Goal: Transaction & Acquisition: Purchase product/service

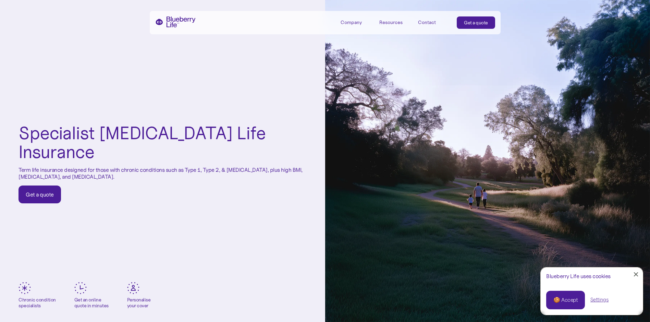
click at [561, 301] on div "🍪 Accept" at bounding box center [566, 300] width 24 height 8
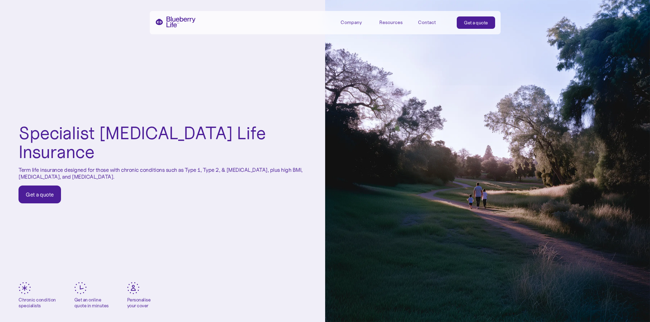
click at [40, 192] on link "Get a quote" at bounding box center [40, 194] width 43 height 18
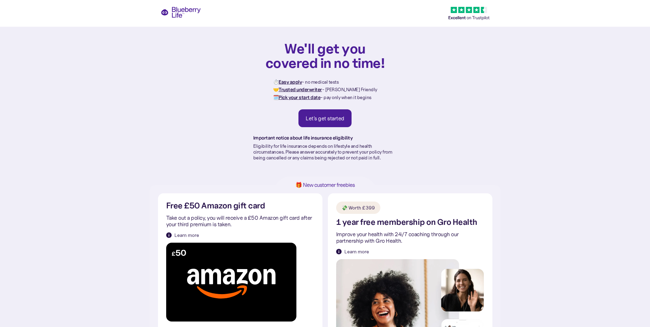
click at [328, 114] on link "Let's get started" at bounding box center [325, 118] width 53 height 18
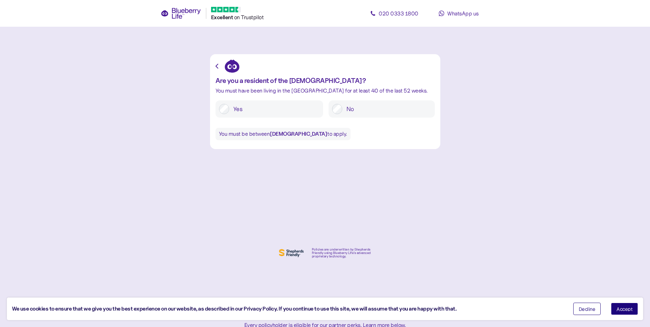
click at [230, 101] on div "Yes" at bounding box center [270, 108] width 108 height 17
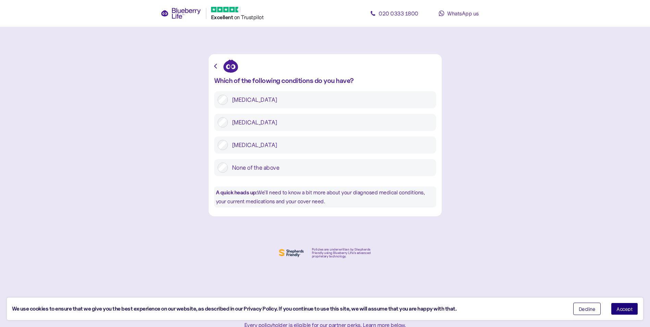
click at [230, 127] on label "Type 2 diabetes" at bounding box center [330, 122] width 205 height 10
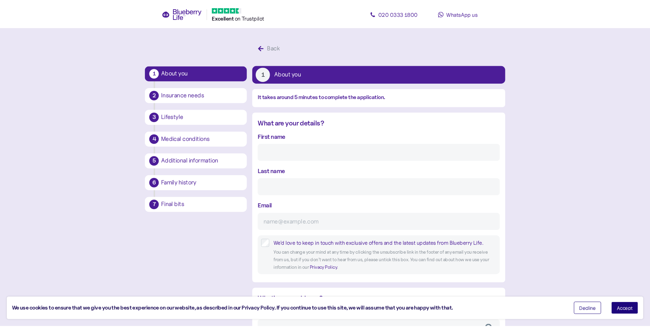
scroll to position [13, 0]
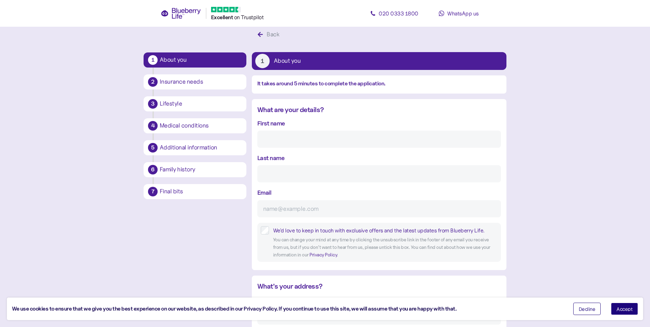
click at [309, 144] on input "First name" at bounding box center [379, 139] width 244 height 17
type input "John"
type input "Young"
click at [282, 208] on input "Email" at bounding box center [379, 208] width 244 height 17
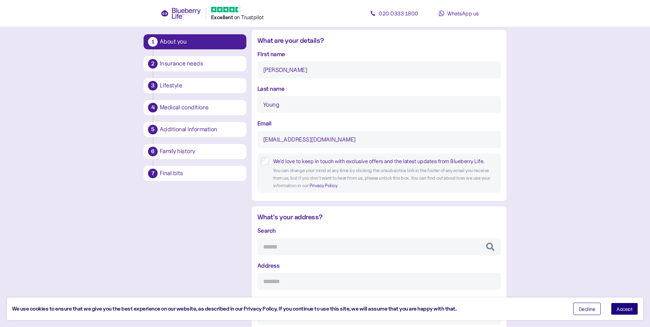
scroll to position [105, 0]
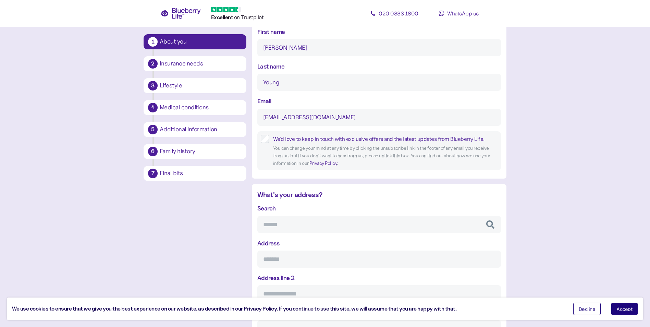
type input "beyondjohn@aol.com"
click at [298, 225] on input "Search" at bounding box center [379, 224] width 244 height 17
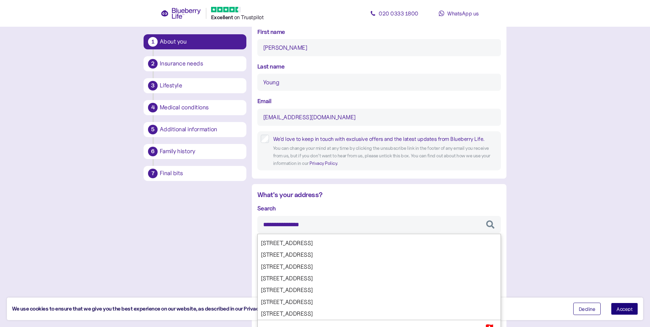
type input "**********"
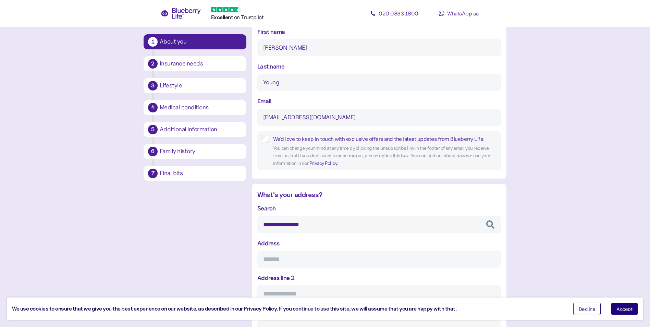
click at [388, 204] on div "**********" at bounding box center [379, 218] width 244 height 29
click at [293, 259] on input "Address" at bounding box center [379, 259] width 244 height 17
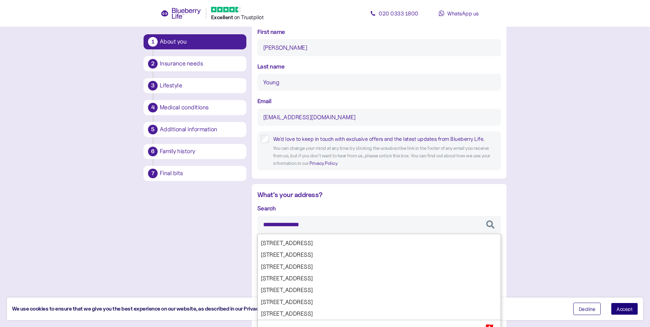
drag, startPoint x: 310, startPoint y: 222, endPoint x: 248, endPoint y: 226, distance: 61.5
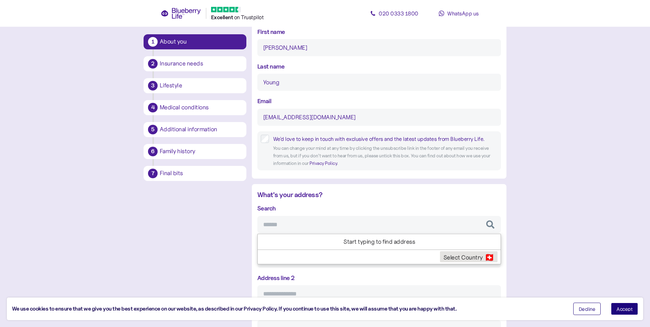
click at [494, 258] on span "🇨🇭" at bounding box center [490, 257] width 10 height 10
click at [488, 252] on span "🇨🇭" at bounding box center [490, 254] width 10 height 10
click at [385, 221] on input "Search" at bounding box center [379, 224] width 244 height 17
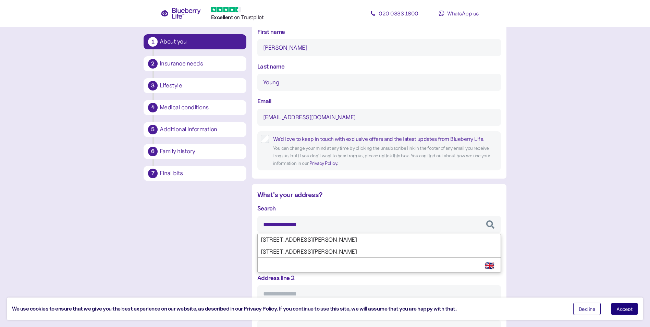
type input "**********"
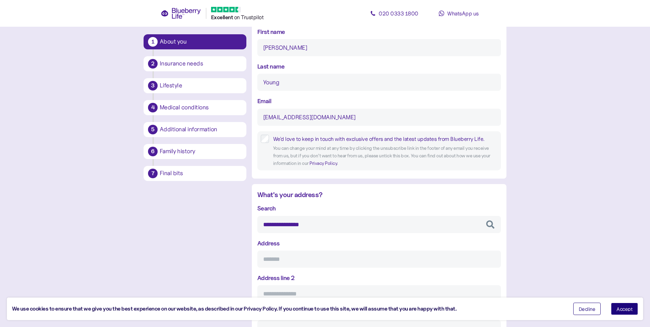
type input "**********"
type input "*******"
type input "**********"
type input "*******"
click at [364, 243] on div "**********" at bounding box center [379, 305] width 244 height 203
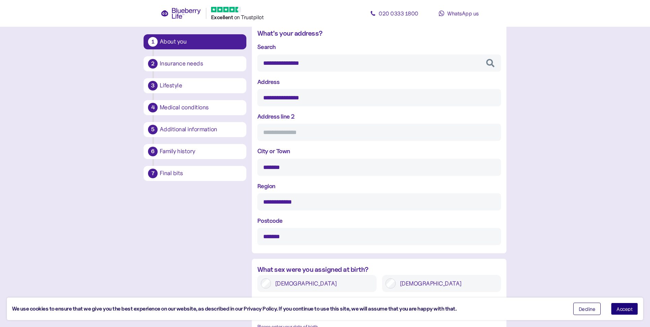
scroll to position [287, 0]
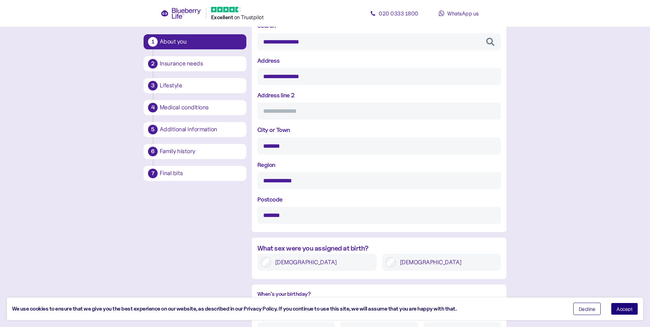
click at [407, 264] on label "Male" at bounding box center [447, 262] width 102 height 10
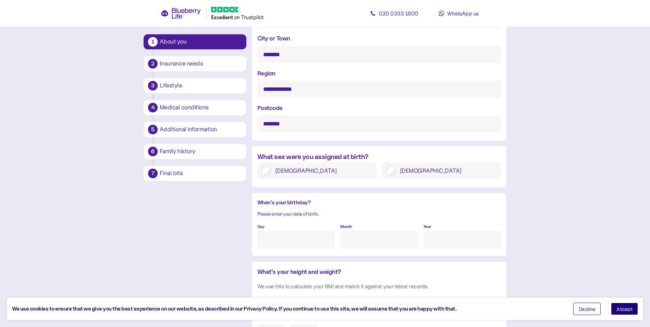
click at [309, 244] on input "Day" at bounding box center [295, 239] width 77 height 17
type input "22"
click at [377, 240] on input "Month" at bounding box center [378, 239] width 77 height 17
type input "1"
click at [457, 240] on input "Year" at bounding box center [462, 239] width 77 height 17
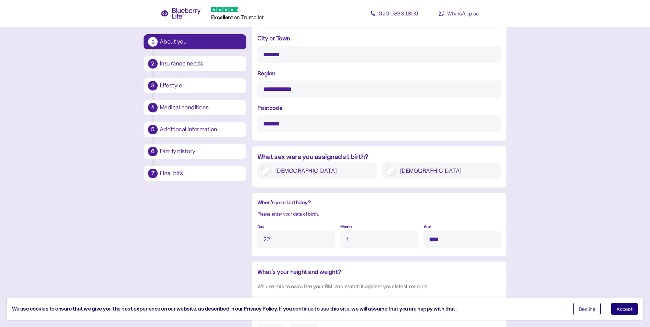
scroll to position [470, 0]
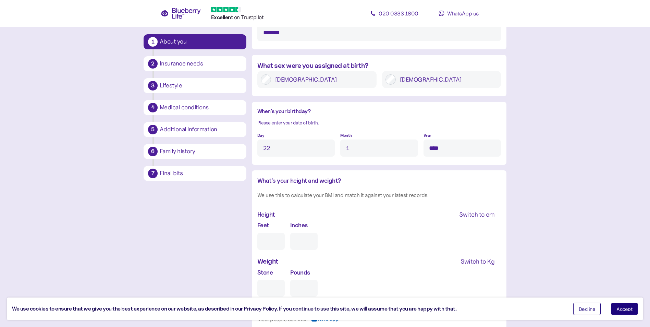
type input "****"
click at [269, 243] on input "Feet" at bounding box center [270, 241] width 27 height 17
type input "5"
type input "0"
type input "8"
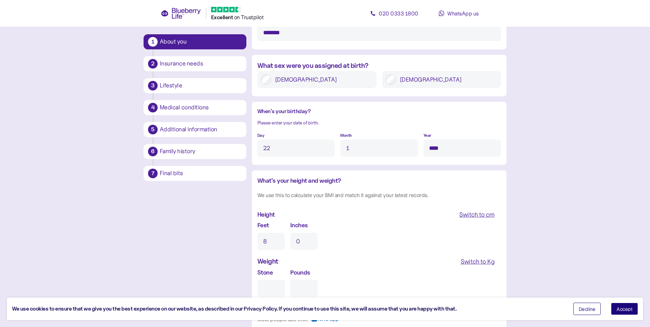
click at [272, 285] on input "Stone" at bounding box center [270, 288] width 27 height 17
type input "1"
type input "0"
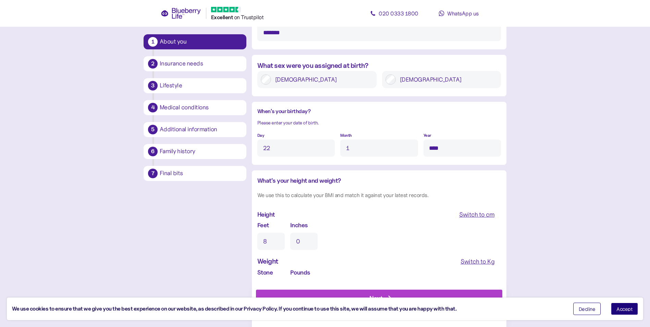
type input "13"
click at [307, 282] on div "Next Need help? WhatsApp us or give us a call 020 0333 1800" at bounding box center [379, 303] width 255 height 48
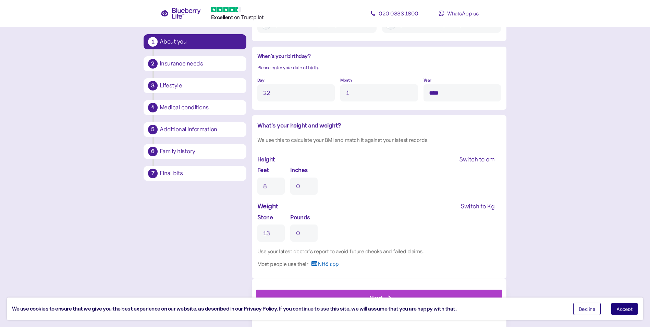
click at [272, 184] on input "8" at bounding box center [270, 186] width 27 height 17
type input "5"
click at [302, 184] on input "0" at bounding box center [303, 186] width 27 height 17
type input "9"
click at [310, 227] on input "0" at bounding box center [303, 233] width 27 height 17
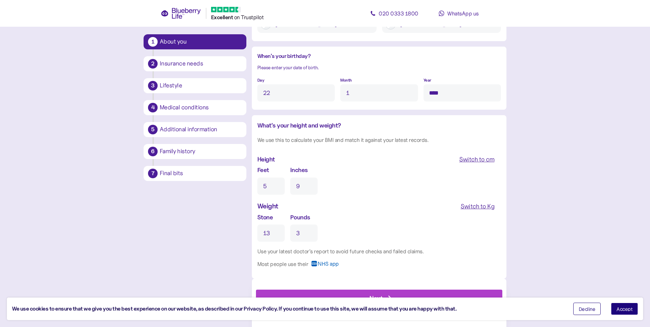
type input "3"
click at [450, 292] on div "Next" at bounding box center [380, 298] width 231 height 16
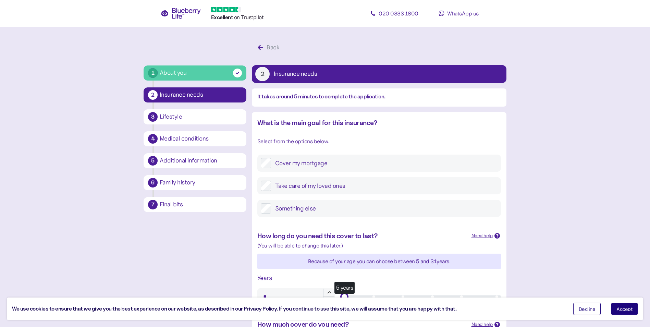
click at [304, 186] on label "Take care of my loved ones" at bounding box center [384, 186] width 227 height 10
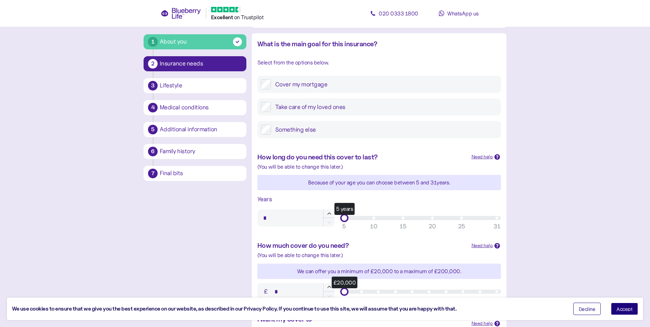
scroll to position [92, 0]
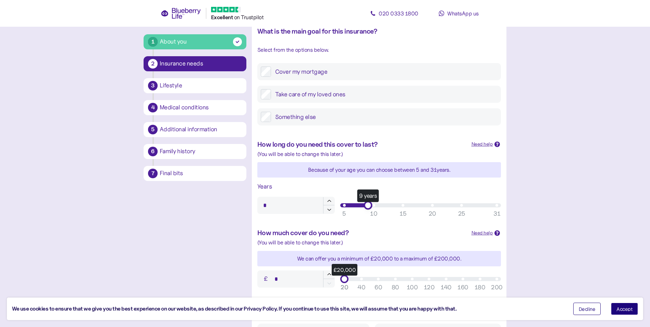
type input "**"
drag, startPoint x: 345, startPoint y: 205, endPoint x: 371, endPoint y: 207, distance: 25.8
click at [371, 207] on div "10 years" at bounding box center [373, 205] width 9 height 9
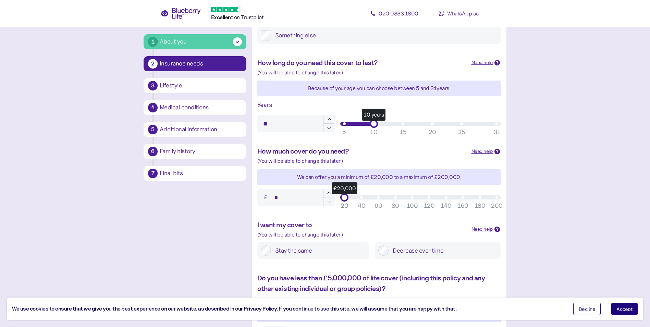
scroll to position [183, 0]
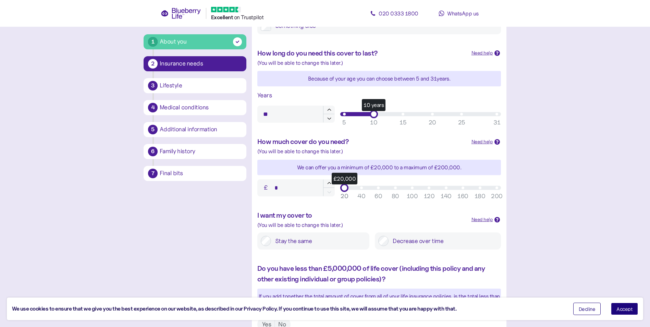
click at [271, 237] on label "Stay the same" at bounding box center [318, 241] width 95 height 10
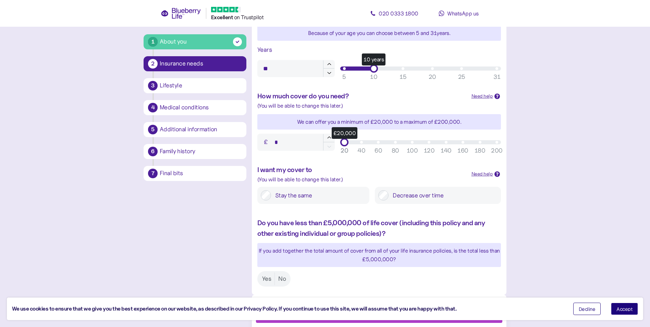
scroll to position [245, 0]
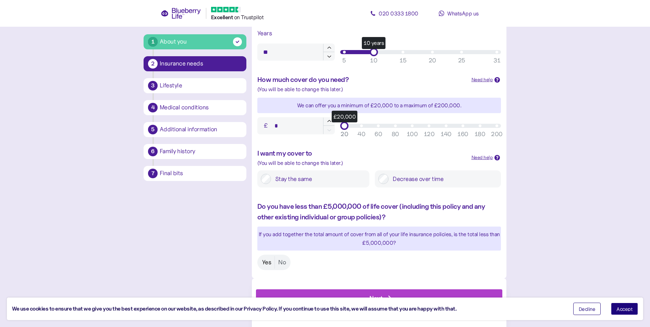
click at [266, 263] on label "Yes" at bounding box center [267, 262] width 16 height 13
click at [474, 292] on div "Next" at bounding box center [380, 298] width 231 height 16
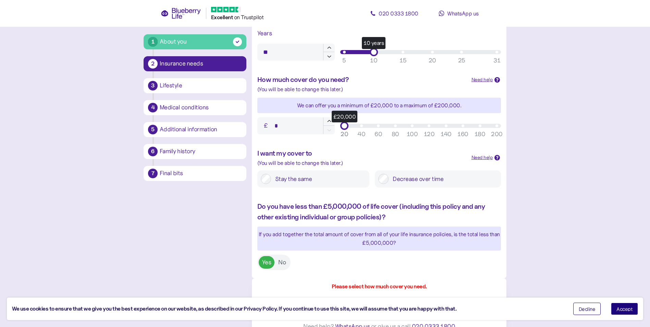
click at [290, 124] on input "*" at bounding box center [295, 125] width 77 height 17
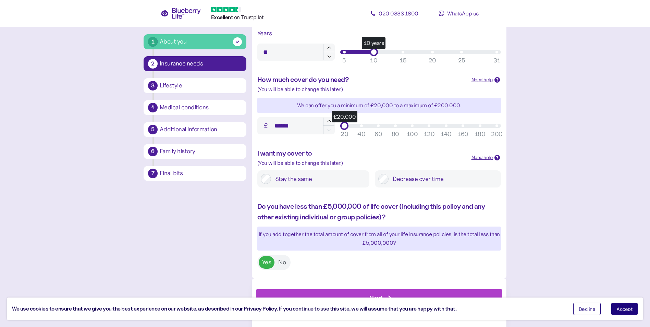
click at [380, 131] on div "60" at bounding box center [379, 134] width 8 height 9
type input "*******"
click at [415, 130] on div "100" at bounding box center [412, 134] width 11 height 9
click at [414, 294] on div "Next" at bounding box center [380, 298] width 231 height 16
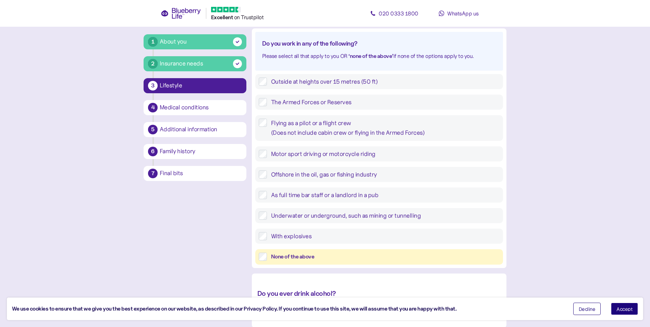
scroll to position [92, 0]
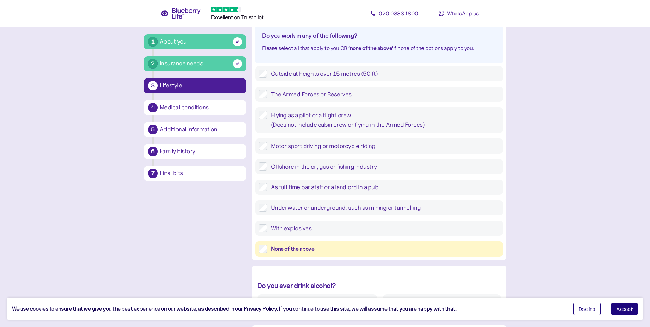
click at [298, 245] on div "None of the above" at bounding box center [385, 249] width 229 height 9
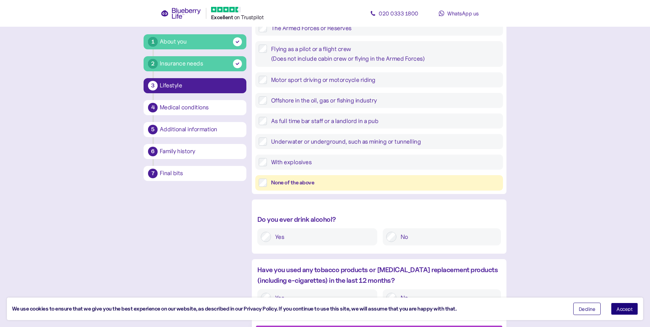
scroll to position [183, 0]
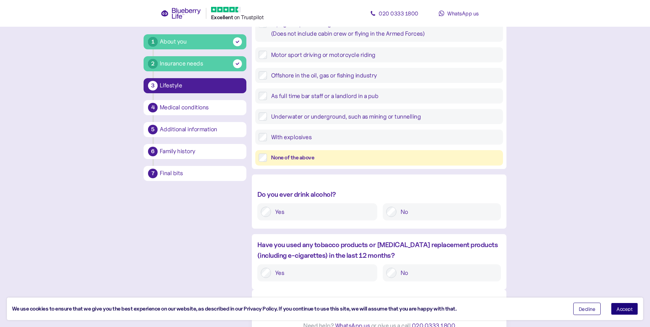
click at [279, 211] on label "Yes" at bounding box center [322, 212] width 103 height 10
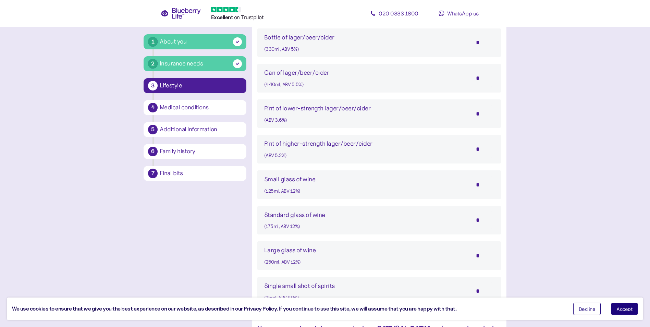
scroll to position [457, 0]
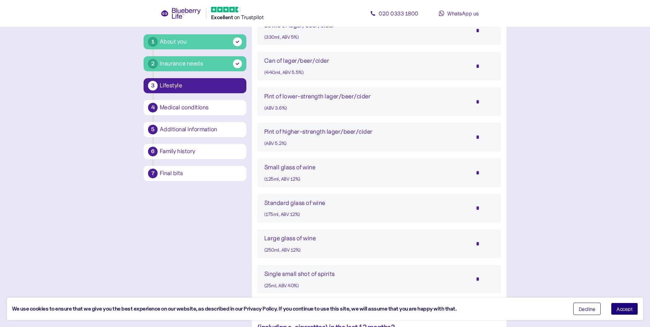
click at [476, 105] on input "*" at bounding box center [482, 101] width 24 height 17
type input "*"
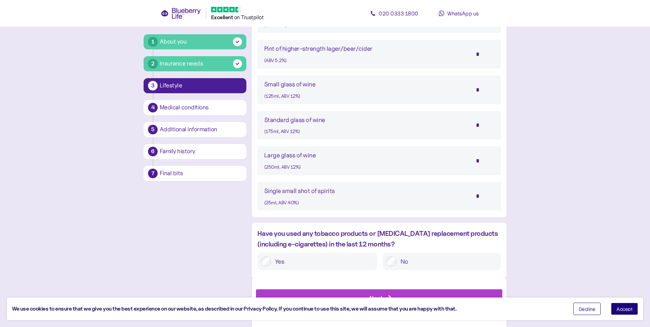
type input "*"
click at [449, 293] on div "Next" at bounding box center [380, 298] width 231 height 16
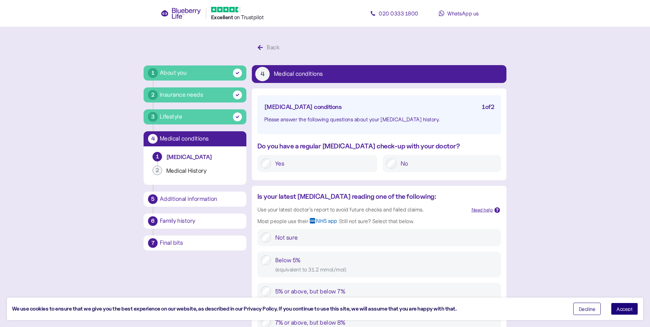
click at [626, 308] on span "Accept" at bounding box center [625, 308] width 16 height 5
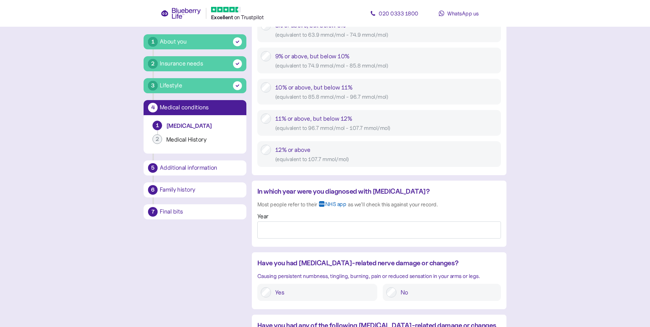
scroll to position [457, 0]
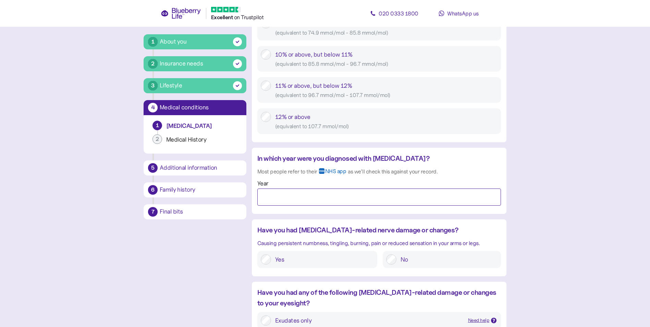
click at [275, 196] on input "Year" at bounding box center [379, 197] width 244 height 17
type input "****"
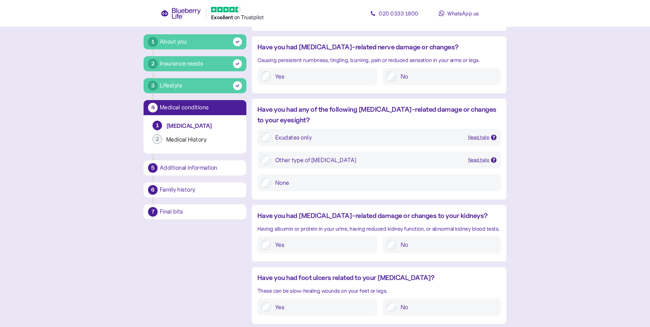
scroll to position [731, 0]
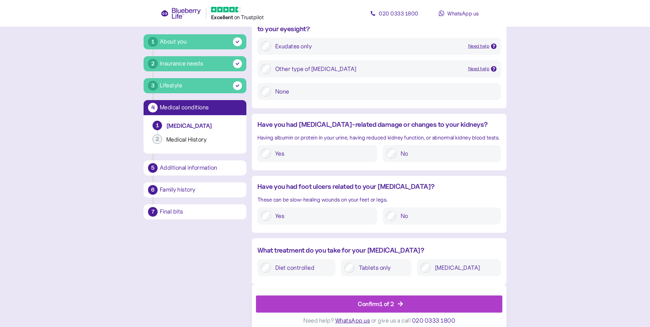
click at [389, 267] on label "Tablets only" at bounding box center [381, 268] width 53 height 10
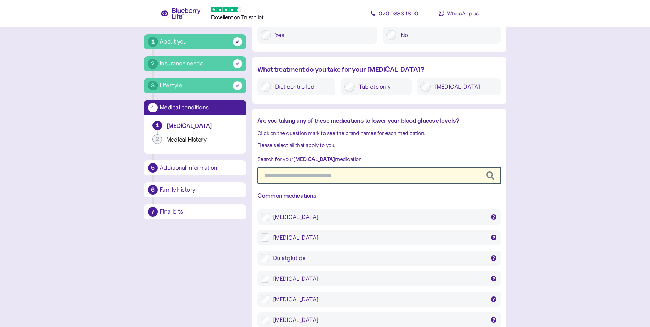
scroll to position [914, 0]
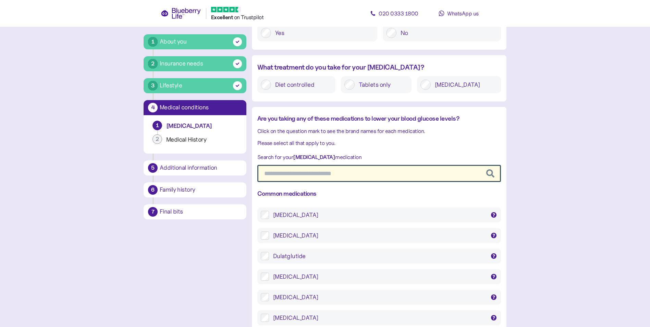
click at [288, 237] on div "Dapagliflozin" at bounding box center [379, 235] width 213 height 8
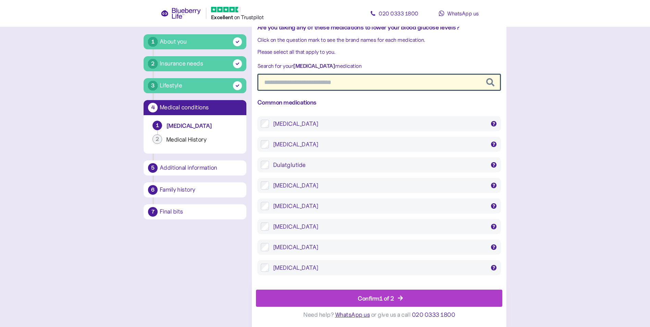
scroll to position [1097, 0]
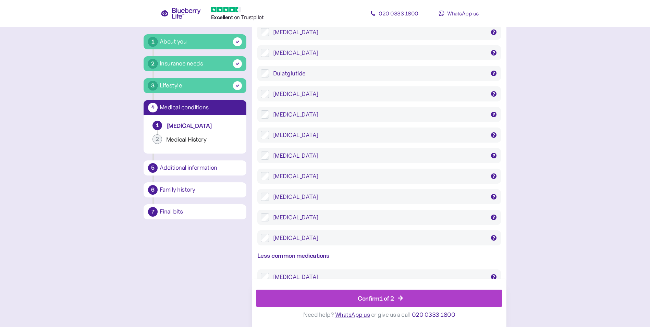
click at [294, 195] on div "Metformin" at bounding box center [379, 197] width 213 height 8
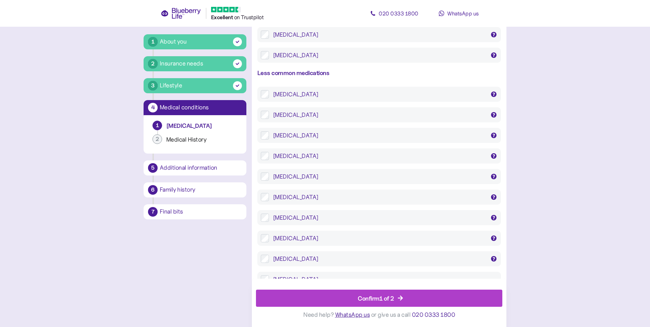
scroll to position [1317, 0]
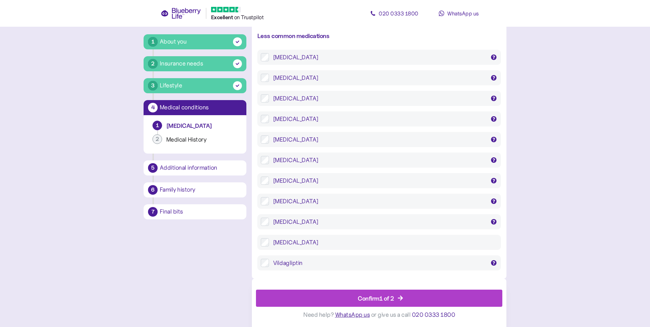
click at [386, 302] on div "Confirm 1 of 2" at bounding box center [376, 297] width 36 height 9
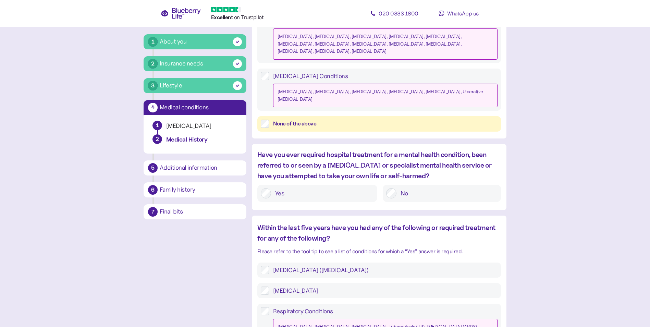
scroll to position [366, 0]
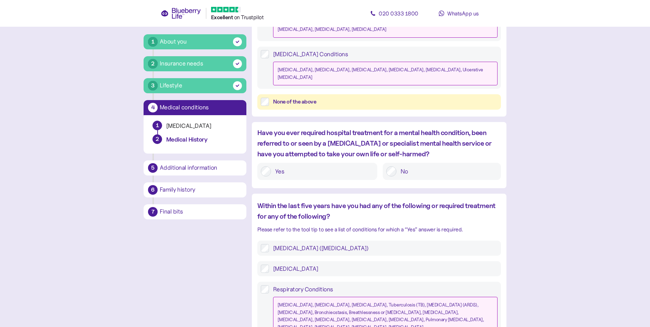
click at [306, 265] on label "High Cholesterol" at bounding box center [383, 269] width 229 height 8
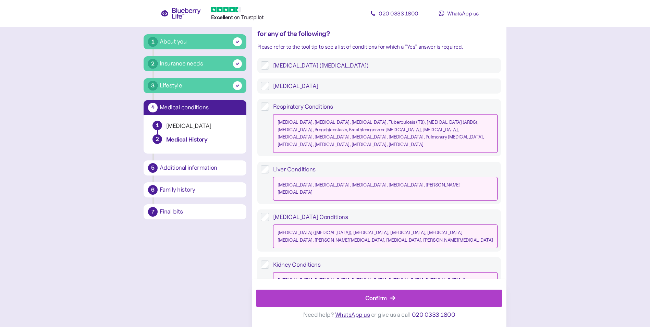
scroll to position [603, 0]
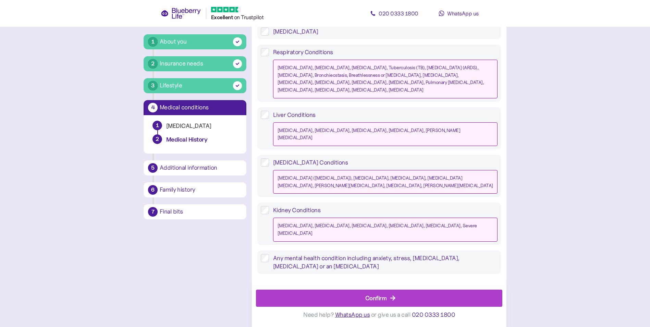
click at [382, 298] on div "Confirm" at bounding box center [376, 297] width 22 height 9
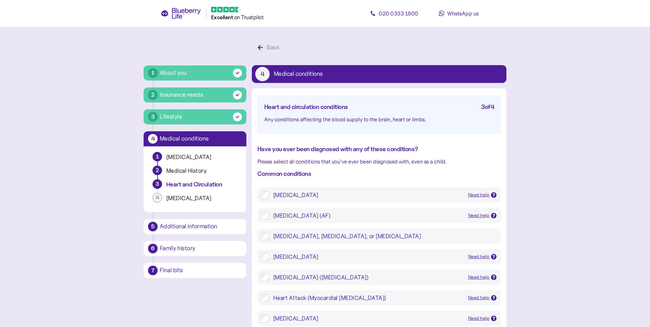
click at [343, 297] on div "Heart Attack (Myocardial Infarction)" at bounding box center [368, 298] width 190 height 8
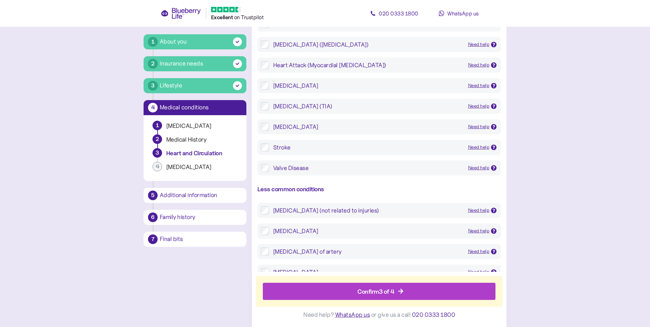
scroll to position [249, 0]
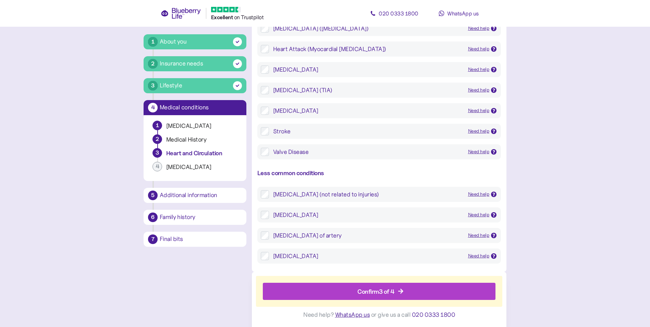
click at [373, 295] on div "Confirm 3 of 4" at bounding box center [375, 291] width 37 height 9
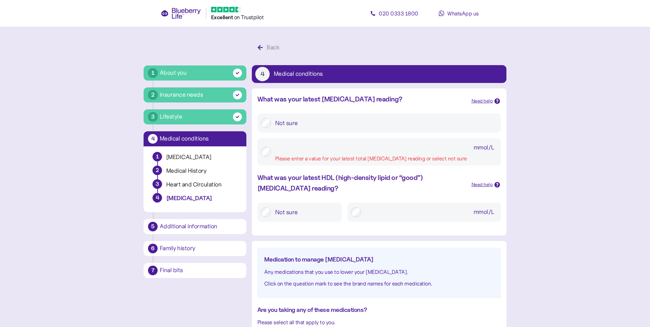
click at [310, 152] on input "mmol/L Please enter a value for your latest total cholesterol reading or select…" at bounding box center [386, 148] width 222 height 12
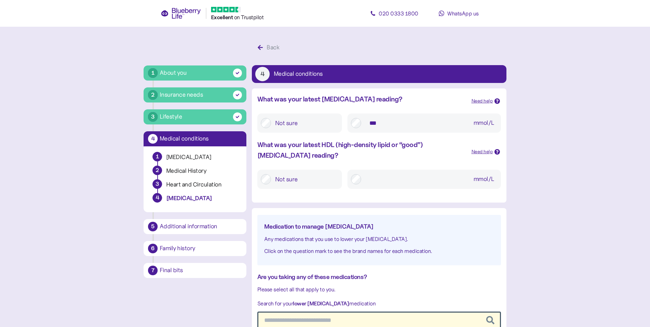
type input "***"
click at [388, 182] on input "mmol/L" at bounding box center [431, 179] width 133 height 12
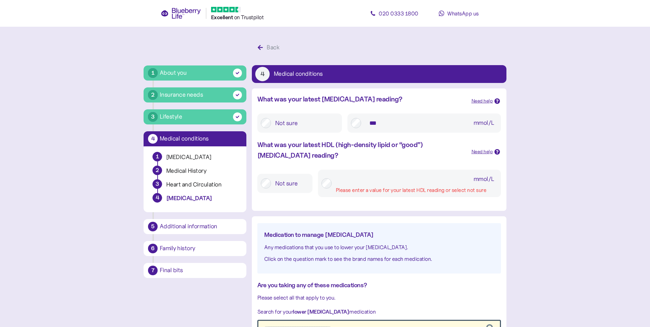
click at [384, 182] on input "mmol/L Please enter a value for your latest HDL reading or select not sure" at bounding box center [417, 179] width 162 height 12
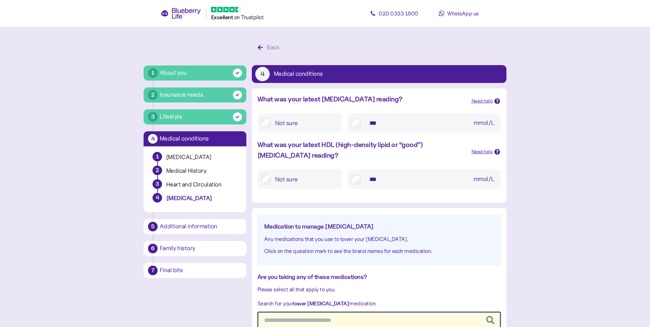
type input "***"
click at [396, 159] on div "What was your latest HDL (high-density lipid or “good”) Cholesterol reading?" at bounding box center [361, 150] width 209 height 21
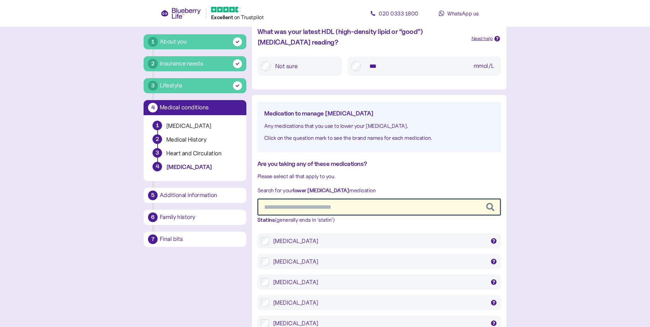
scroll to position [92, 0]
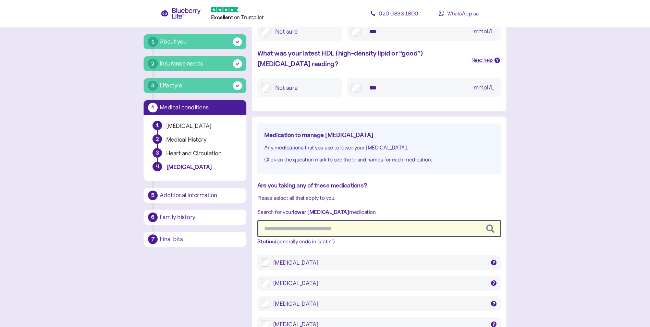
click at [297, 263] on div "Atorvastatin" at bounding box center [379, 262] width 213 height 8
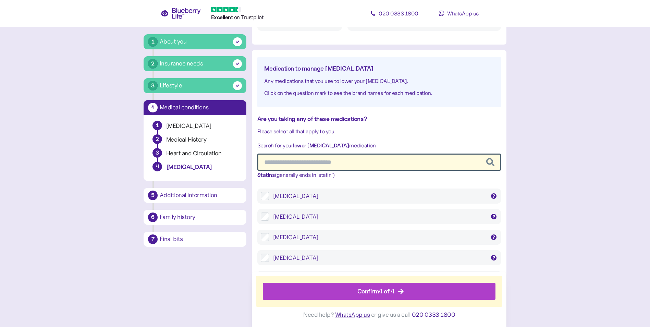
scroll to position [180, 0]
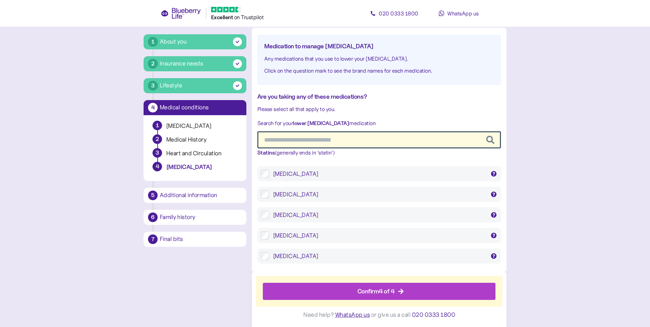
click at [391, 294] on div "Confirm 4 of 4" at bounding box center [375, 291] width 37 height 9
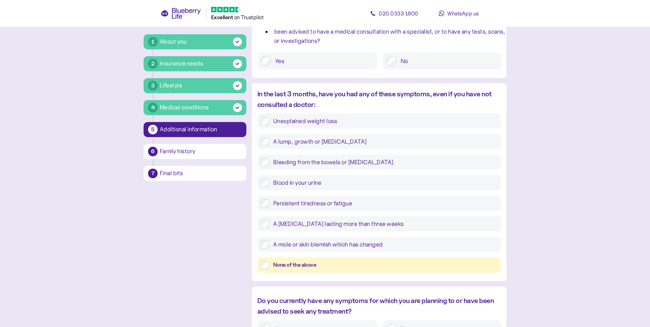
scroll to position [183, 0]
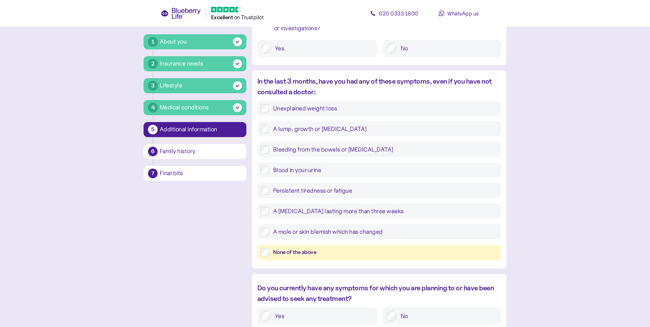
click at [295, 254] on div "None of the above" at bounding box center [385, 252] width 225 height 9
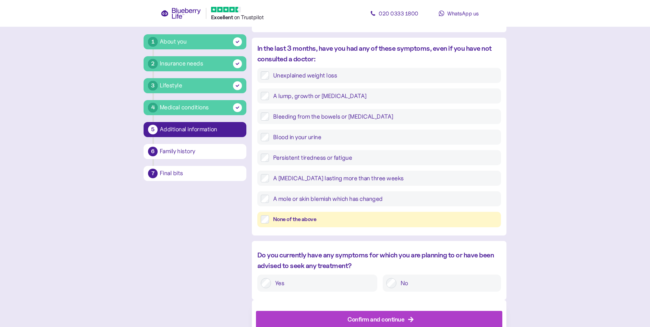
scroll to position [237, 0]
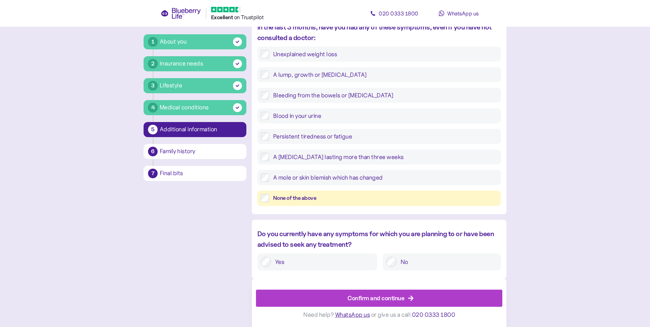
click at [401, 263] on label "No" at bounding box center [447, 262] width 101 height 10
click at [402, 296] on div "Confirm and continue" at bounding box center [376, 297] width 57 height 9
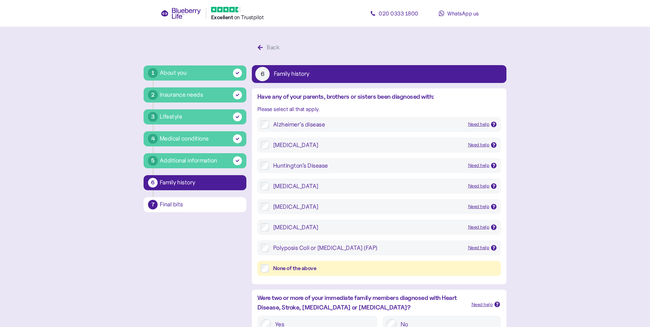
click at [313, 270] on div "None of the above" at bounding box center [385, 268] width 225 height 9
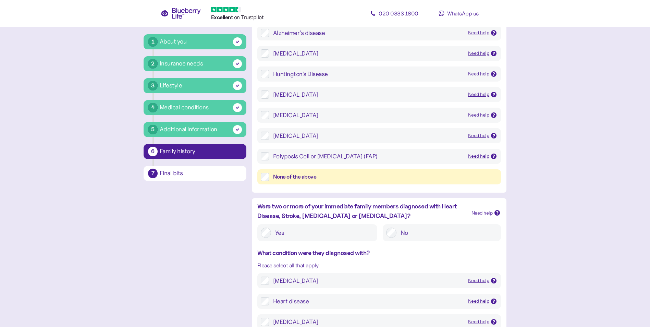
scroll to position [183, 0]
